Goal: Information Seeking & Learning: Learn about a topic

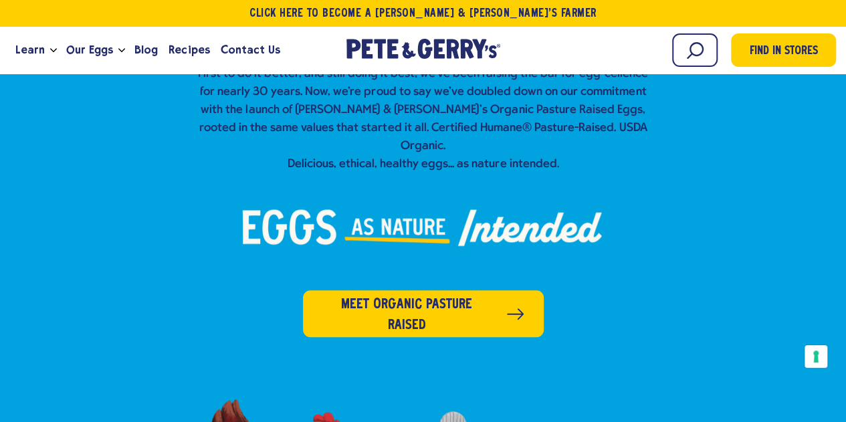
scroll to position [468, 0]
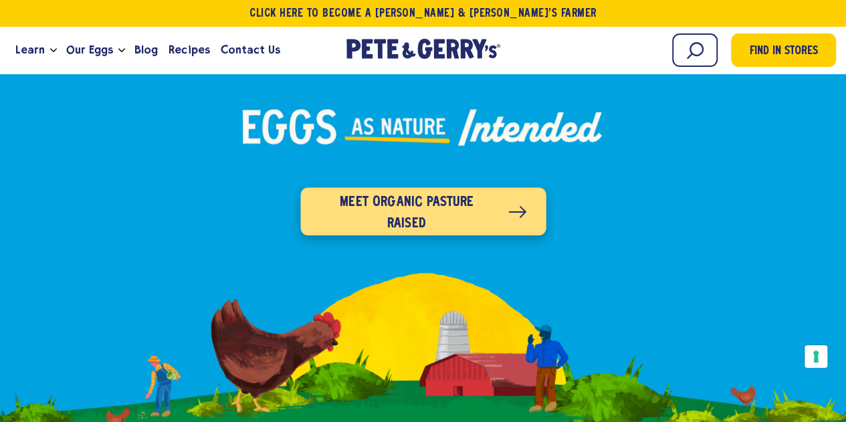
click at [430, 211] on link "Meet organic pasture raised" at bounding box center [422, 211] width 245 height 47
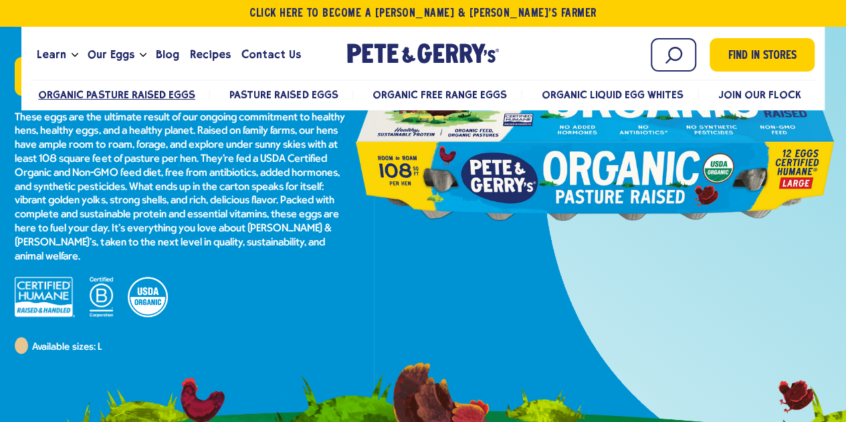
scroll to position [267, 0]
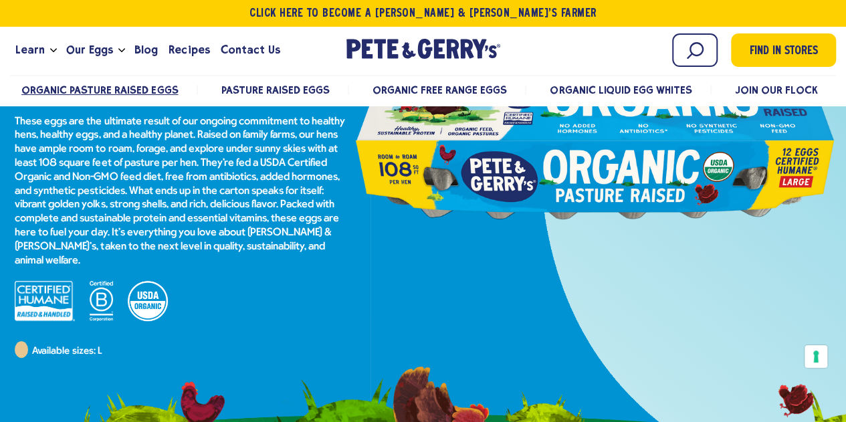
click at [264, 181] on p "These eggs are the ultimate result of our ongoing commitment to healthy hens, h…" at bounding box center [182, 191] width 334 height 153
